Goal: Information Seeking & Learning: Learn about a topic

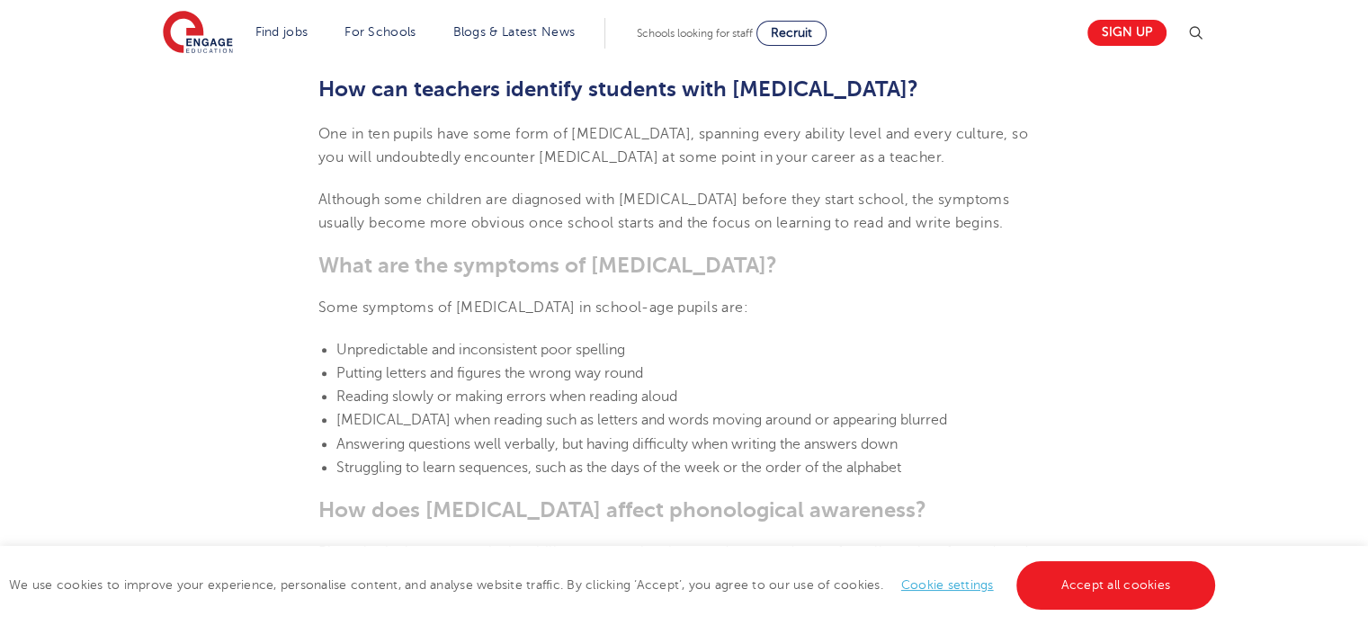
scroll to position [1610, 0]
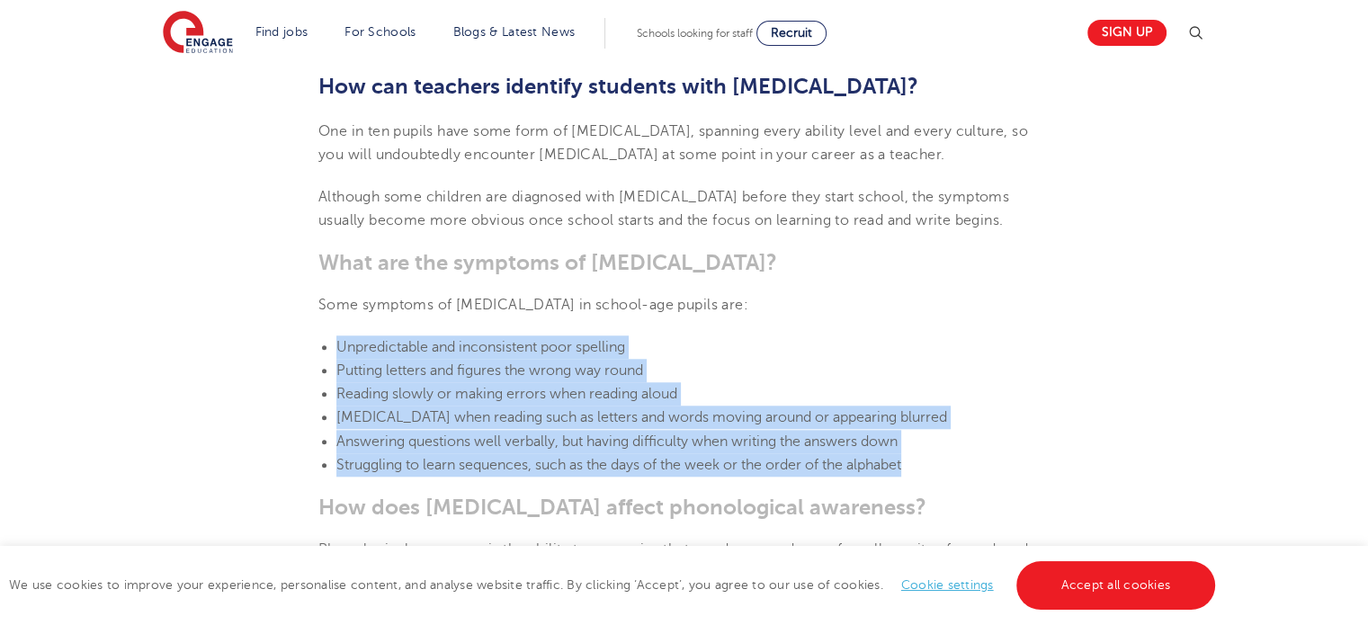
drag, startPoint x: 335, startPoint y: 343, endPoint x: 940, endPoint y: 464, distance: 616.3
click at [940, 464] on ul "Unpredictable and inconsistent poor spelling Putting letters and figures the wr…" at bounding box center [683, 406] width 731 height 142
copy ul "Unpredictable and inconsistent poor spelling Putting letters and figures the wr…"
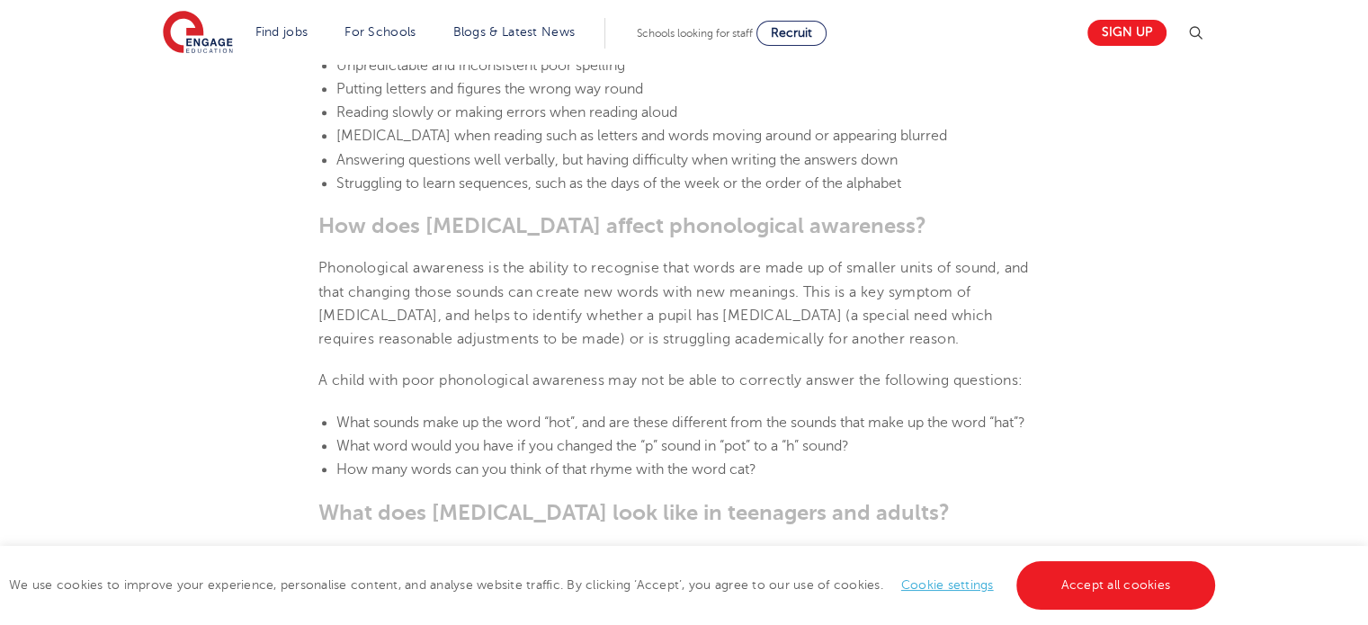
scroll to position [1935, 0]
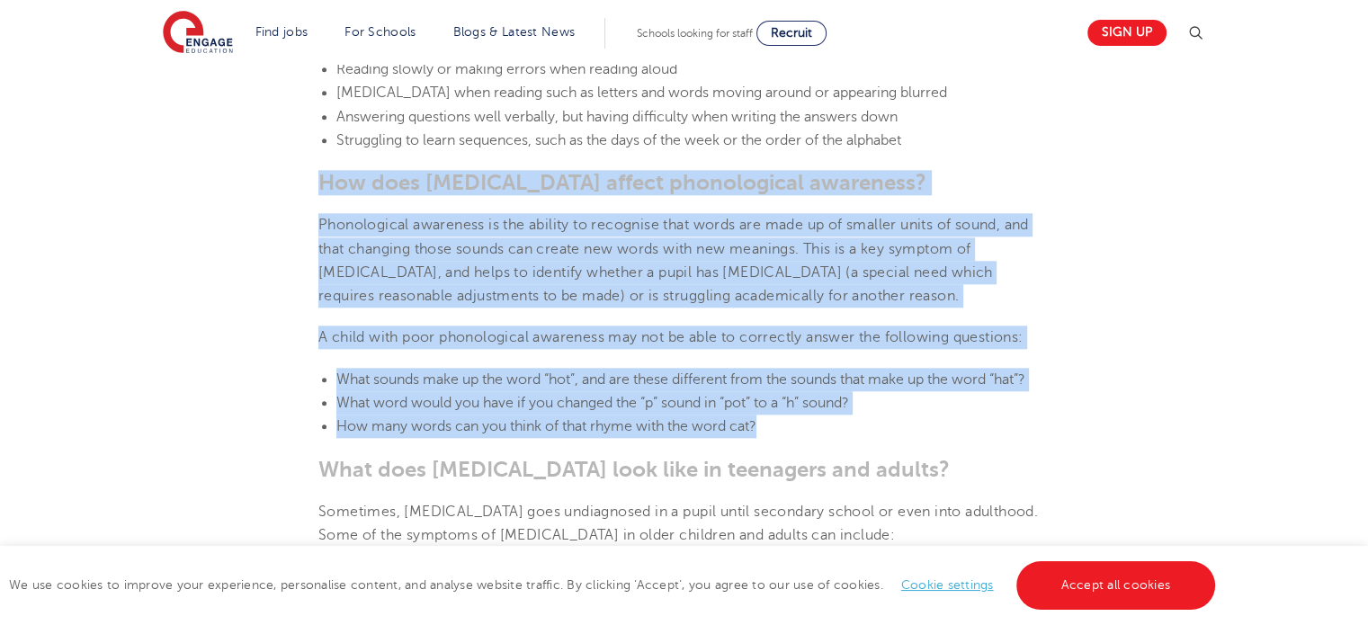
drag, startPoint x: 318, startPoint y: 172, endPoint x: 762, endPoint y: 428, distance: 512.0
copy section "How does [MEDICAL_DATA] affect phonological awareness? Phonological awareness i…"
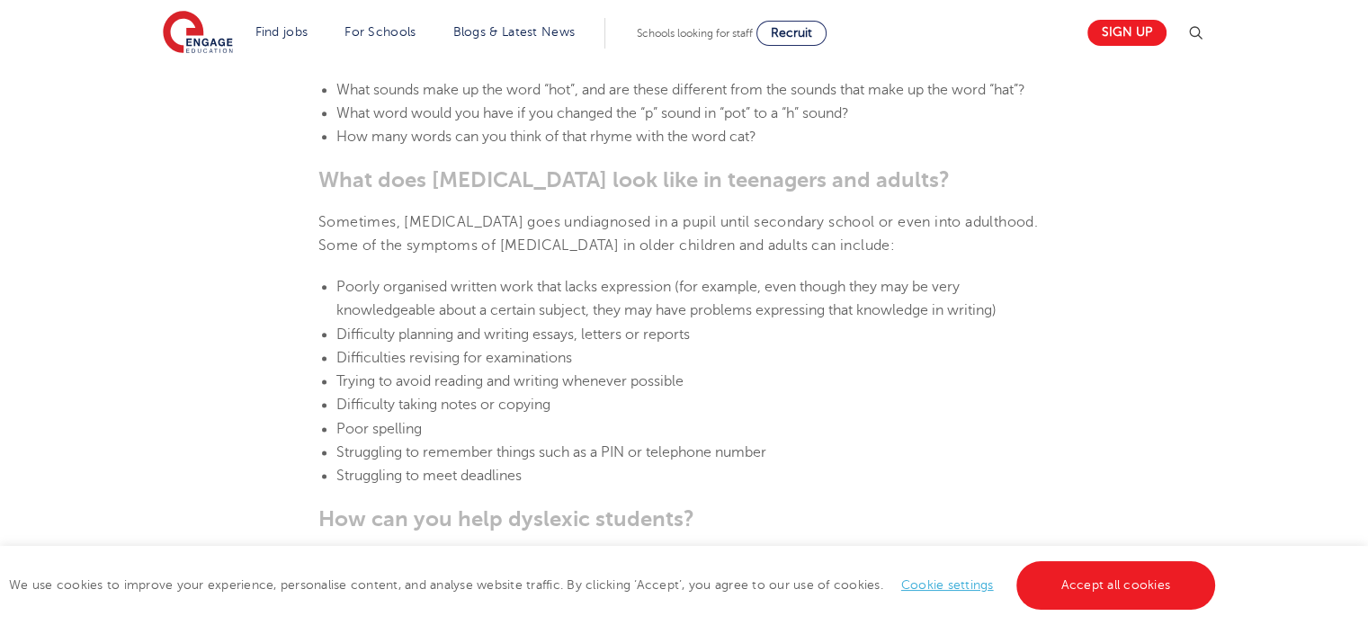
scroll to position [2237, 0]
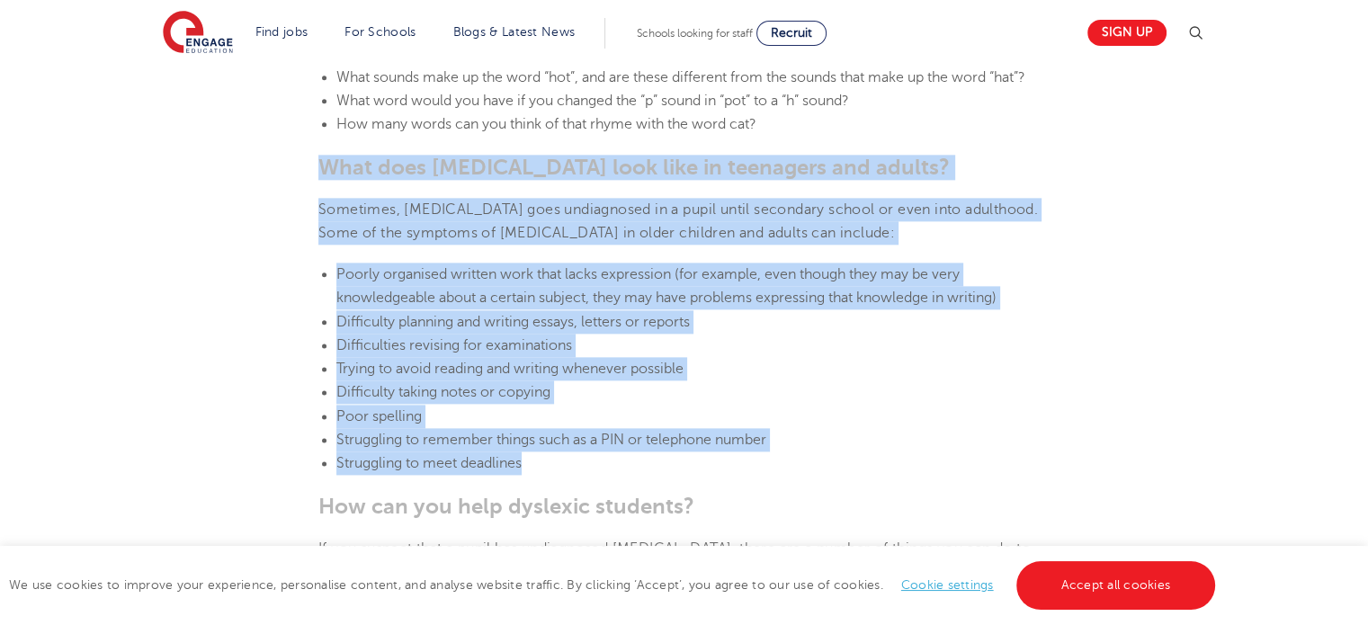
drag, startPoint x: 324, startPoint y: 156, endPoint x: 554, endPoint y: 454, distance: 377.0
click at [554, 454] on section "[DATE] Supporting [MEDICAL_DATA] in schools: 10 teaching strategies As a teache…" at bounding box center [683, 571] width 1091 height 4625
copy section "What does [MEDICAL_DATA] look like in teenagers and adults? Sometimes, [MEDICAL…"
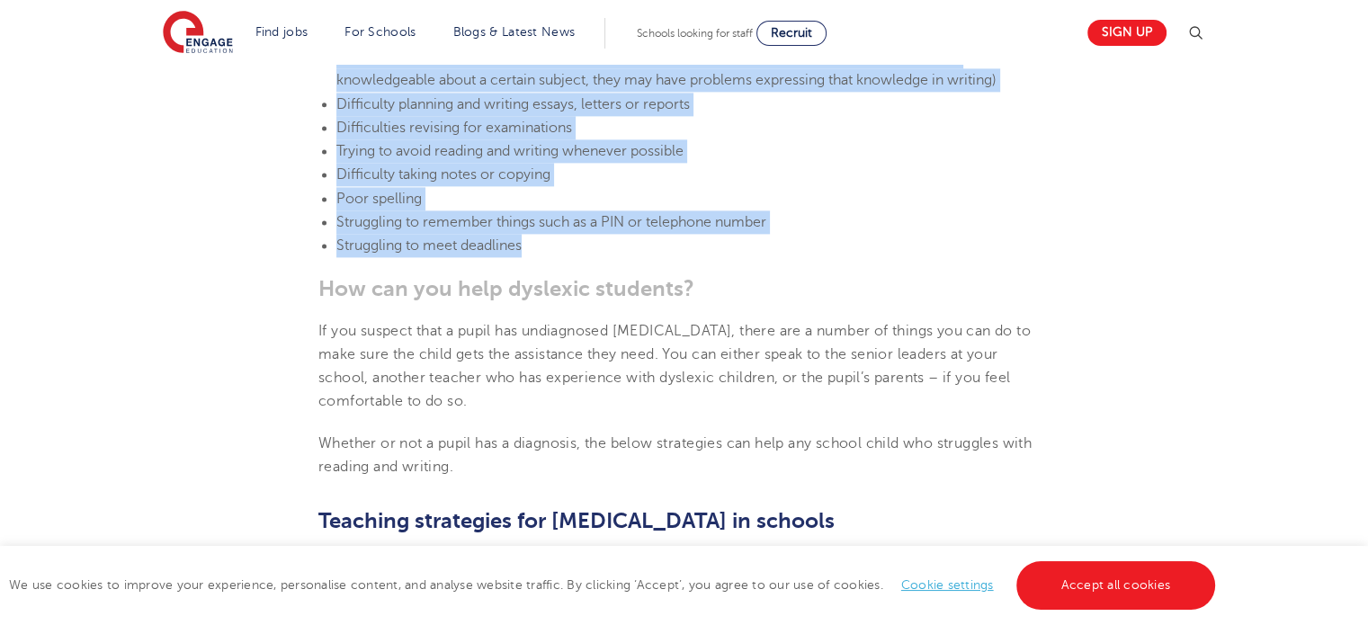
scroll to position [2482, 0]
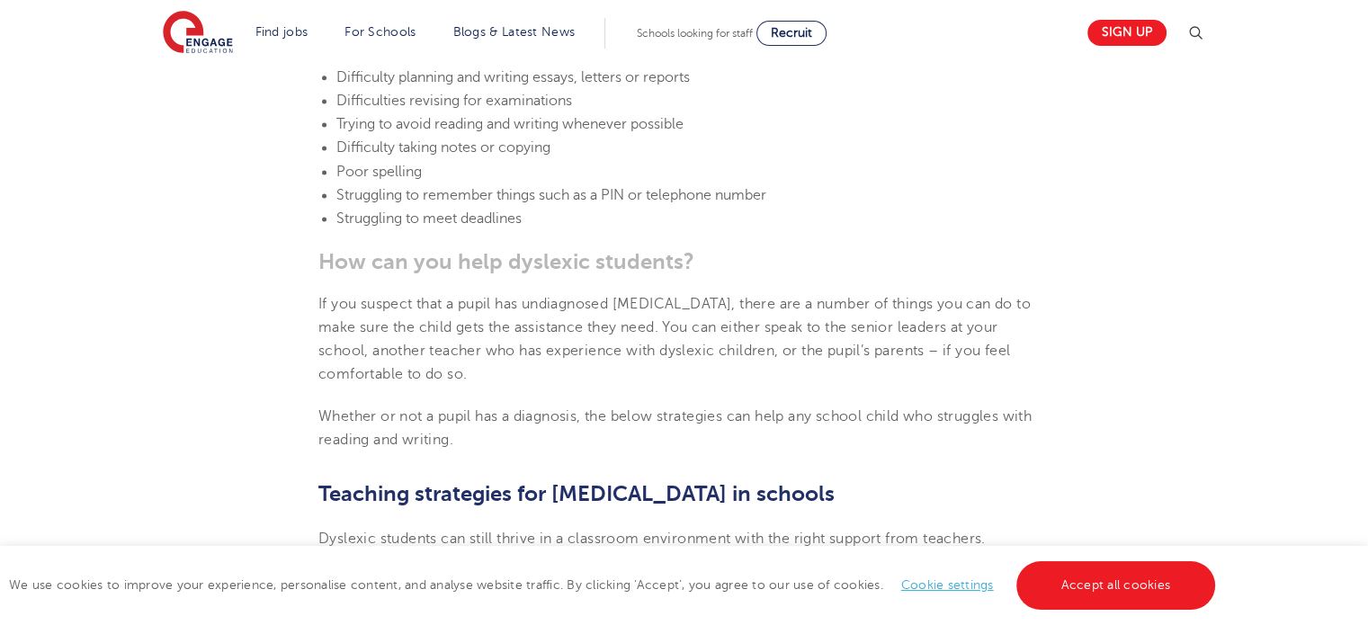
click at [316, 259] on section "[DATE] Supporting [MEDICAL_DATA] in schools: 10 teaching strategies As a teache…" at bounding box center [683, 327] width 1091 height 4625
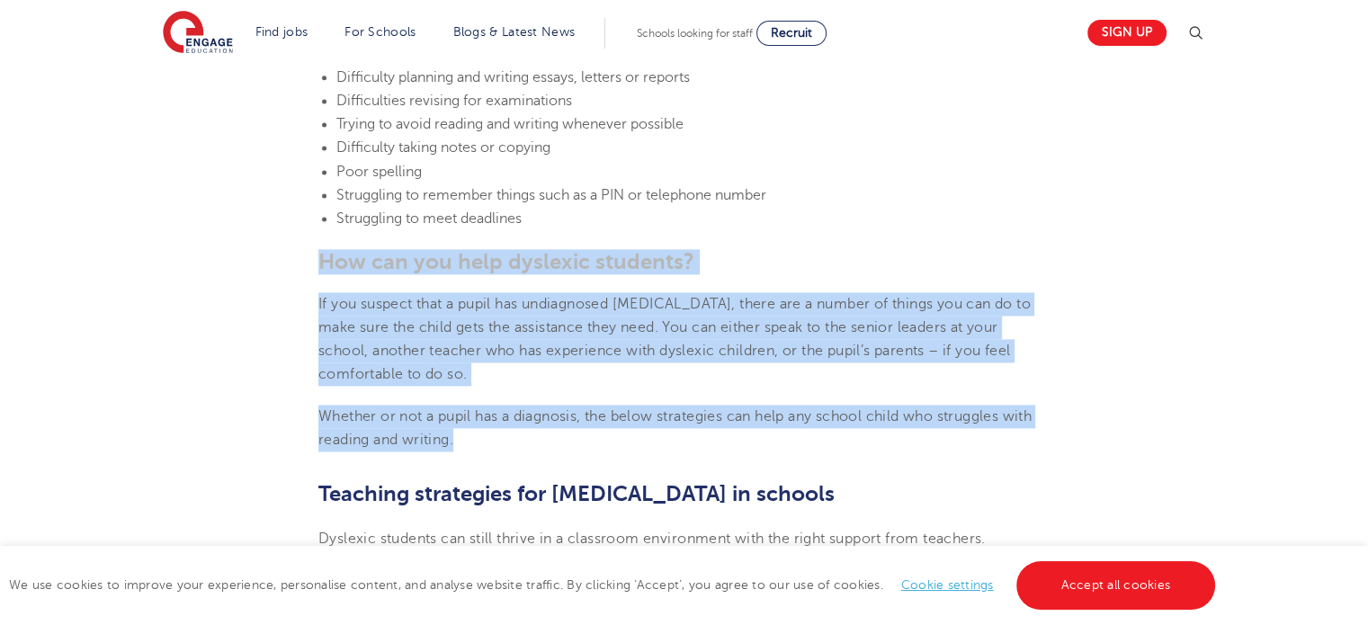
drag, startPoint x: 316, startPoint y: 259, endPoint x: 468, endPoint y: 451, distance: 245.7
click at [468, 451] on section "[DATE] Supporting [MEDICAL_DATA] in schools: 10 teaching strategies As a teache…" at bounding box center [683, 327] width 1091 height 4625
copy section "How can you help dyslexic students? If you suspect that a pupil has undiagnosed…"
click at [268, 355] on section "[DATE] Supporting [MEDICAL_DATA] in schools: 10 teaching strategies As a teache…" at bounding box center [683, 327] width 1091 height 4625
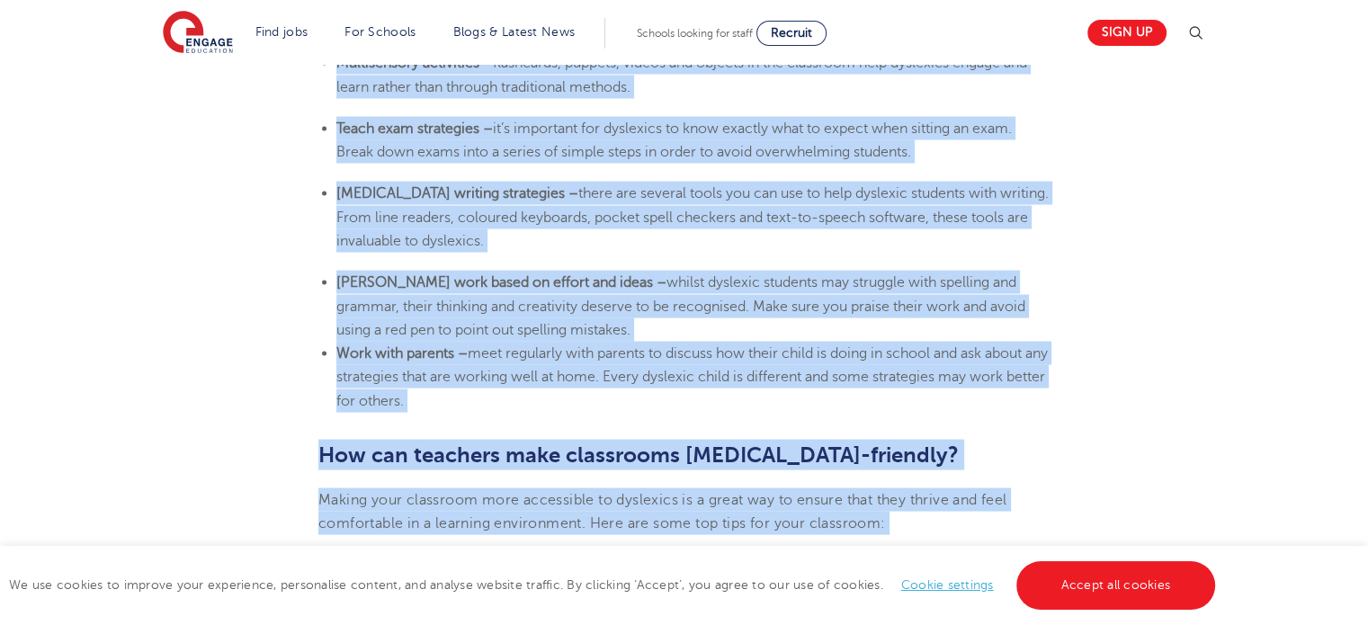
scroll to position [3577, 0]
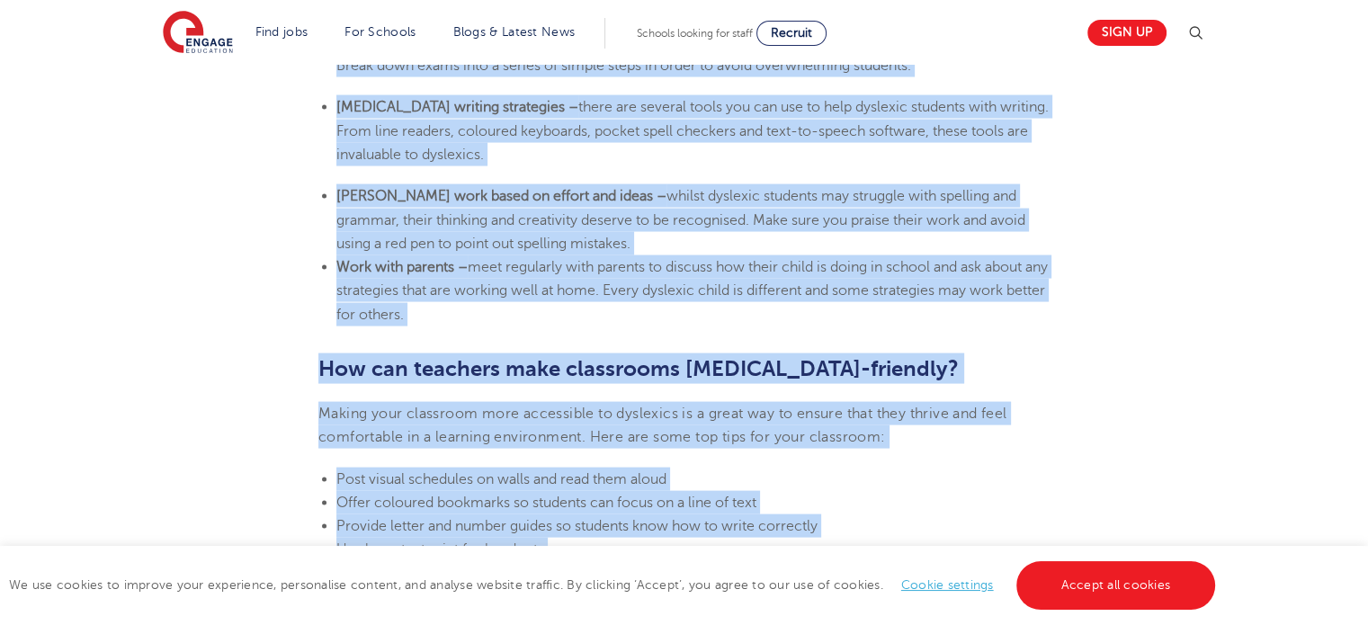
drag, startPoint x: 318, startPoint y: 156, endPoint x: 506, endPoint y: 307, distance: 241.1
copy section "Loremips dolorsitam con adipisci el seddoei Temporin utlabore etd magna aliqua …"
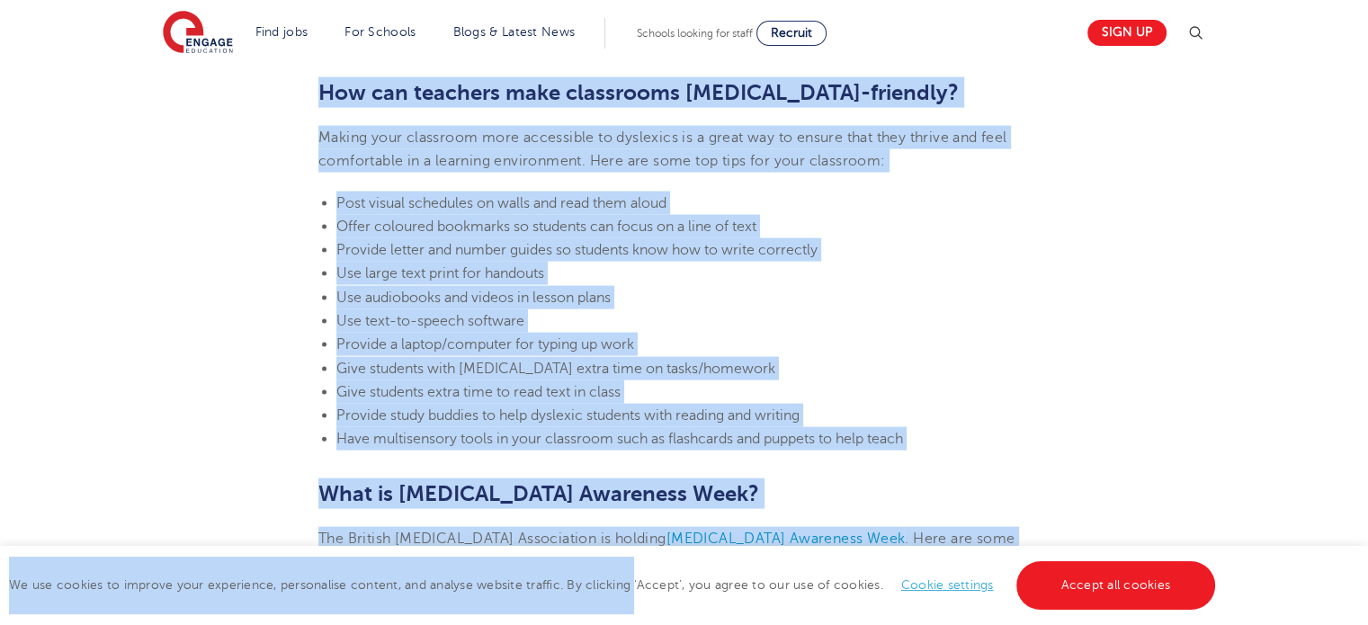
scroll to position [3890, 0]
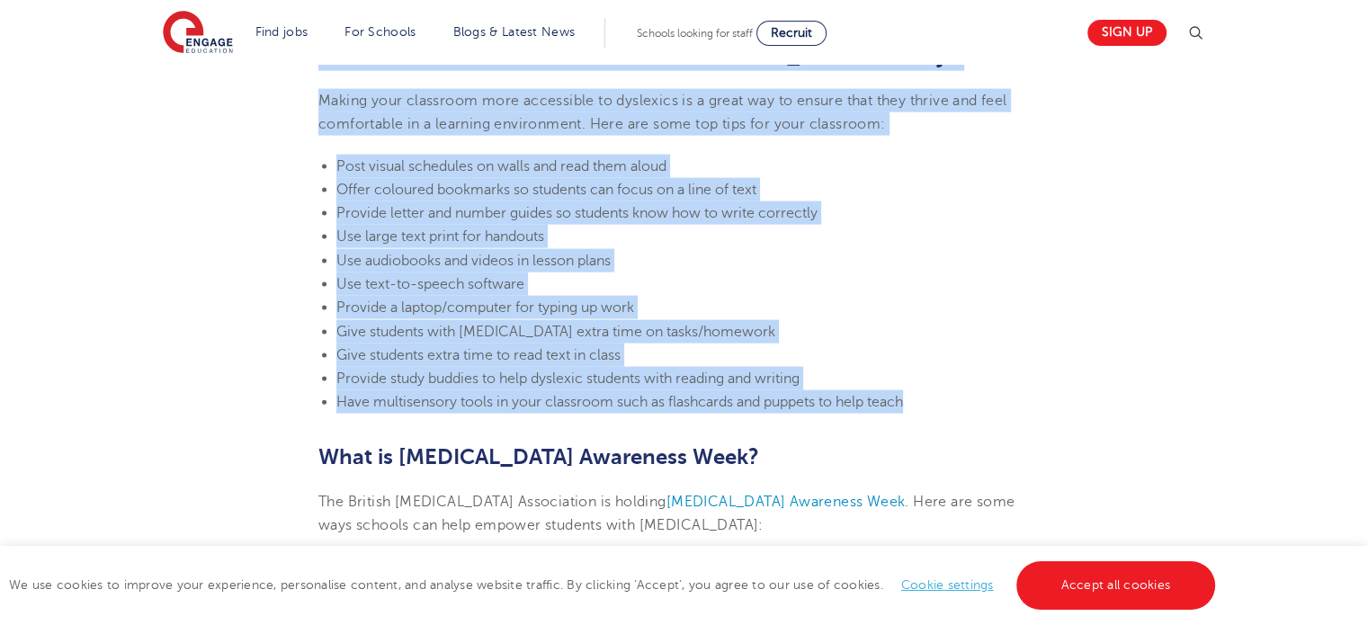
drag, startPoint x: 316, startPoint y: 218, endPoint x: 924, endPoint y: 406, distance: 635.9
copy section "How can teachers make classrooms [MEDICAL_DATA]-friendly? Making your classroom…"
